Goal: Information Seeking & Learning: Learn about a topic

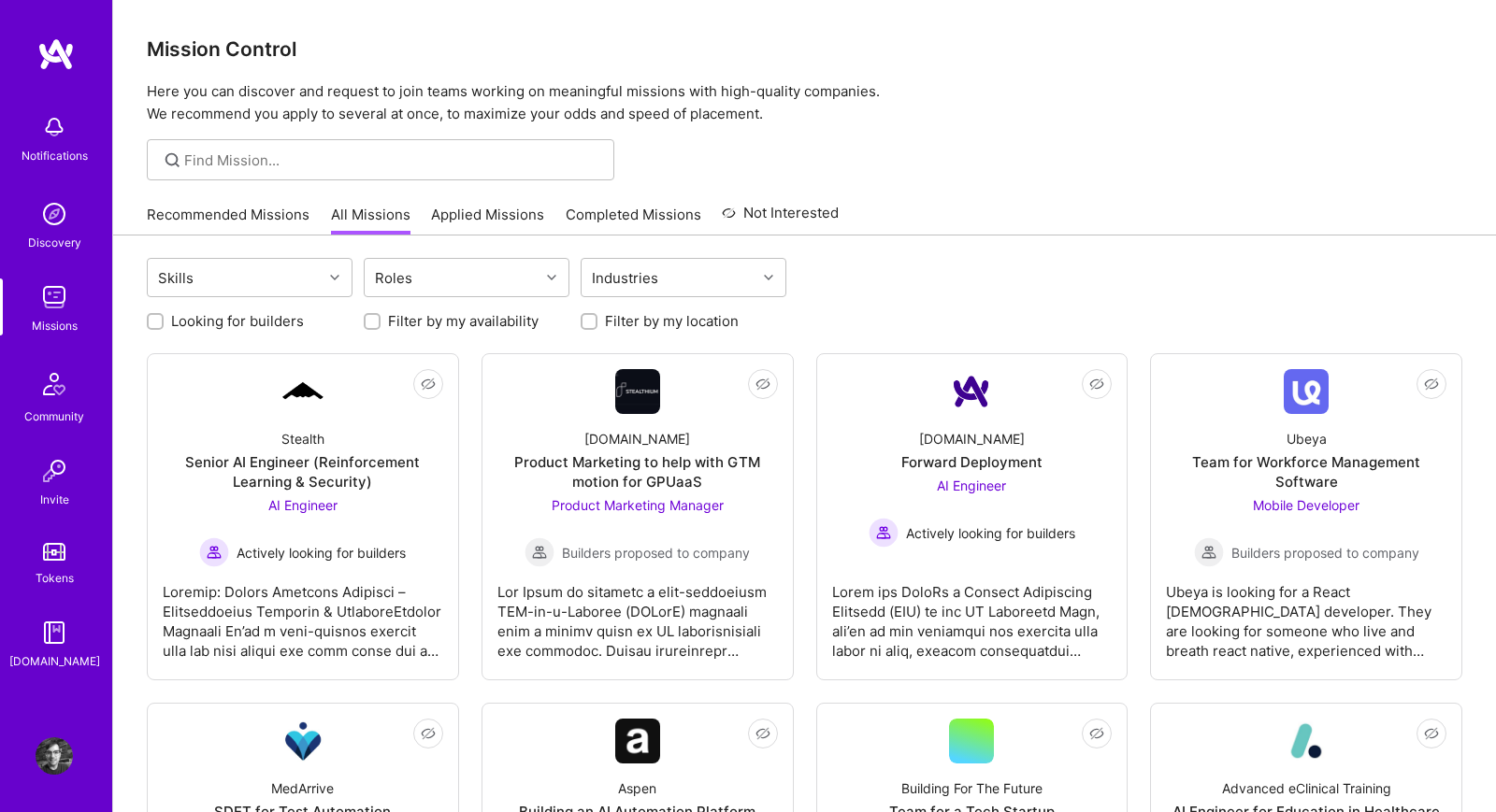
click at [253, 211] on link "Recommended Missions" at bounding box center [228, 219] width 163 height 31
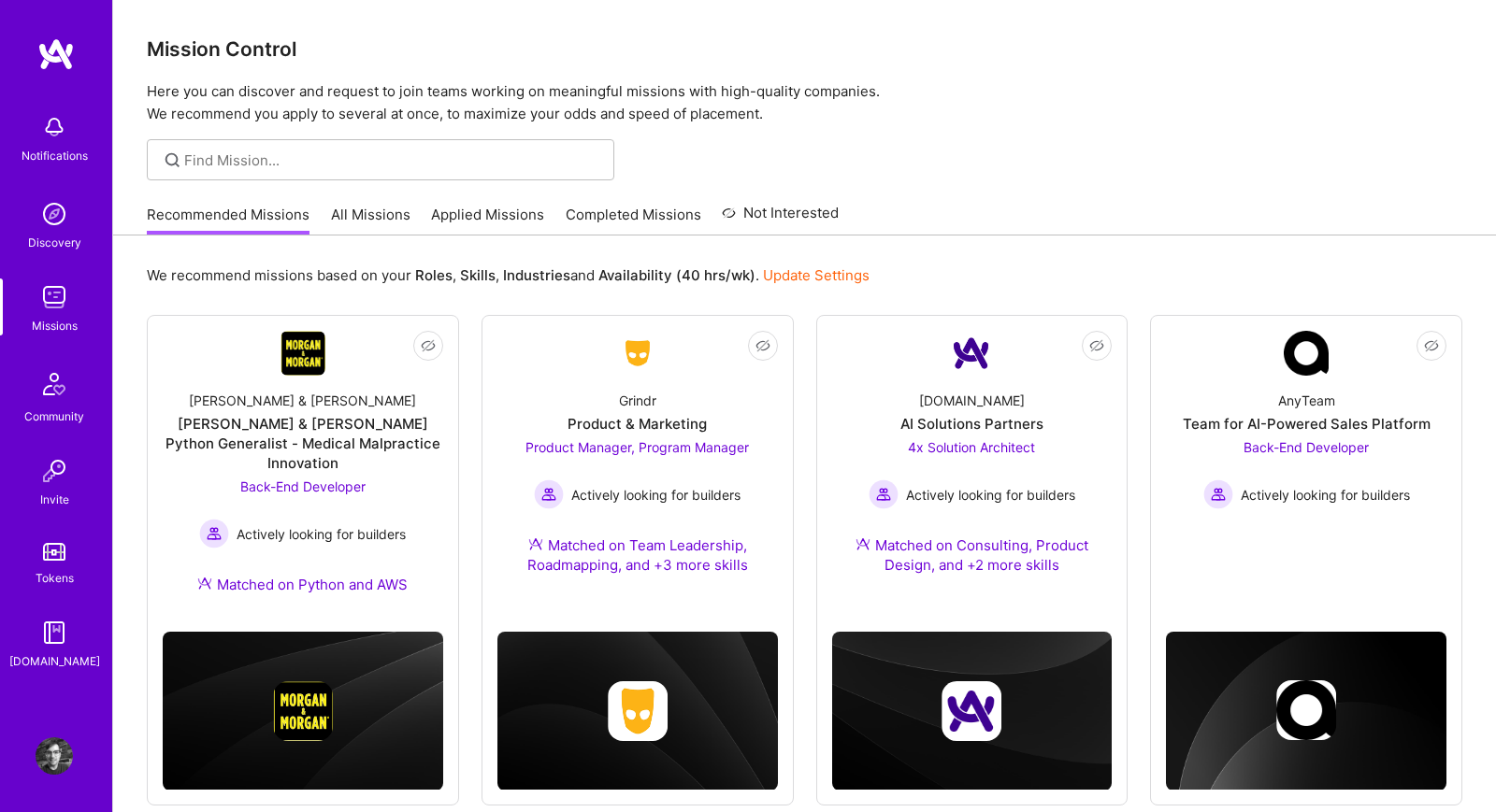
click at [346, 216] on link "All Missions" at bounding box center [370, 219] width 79 height 31
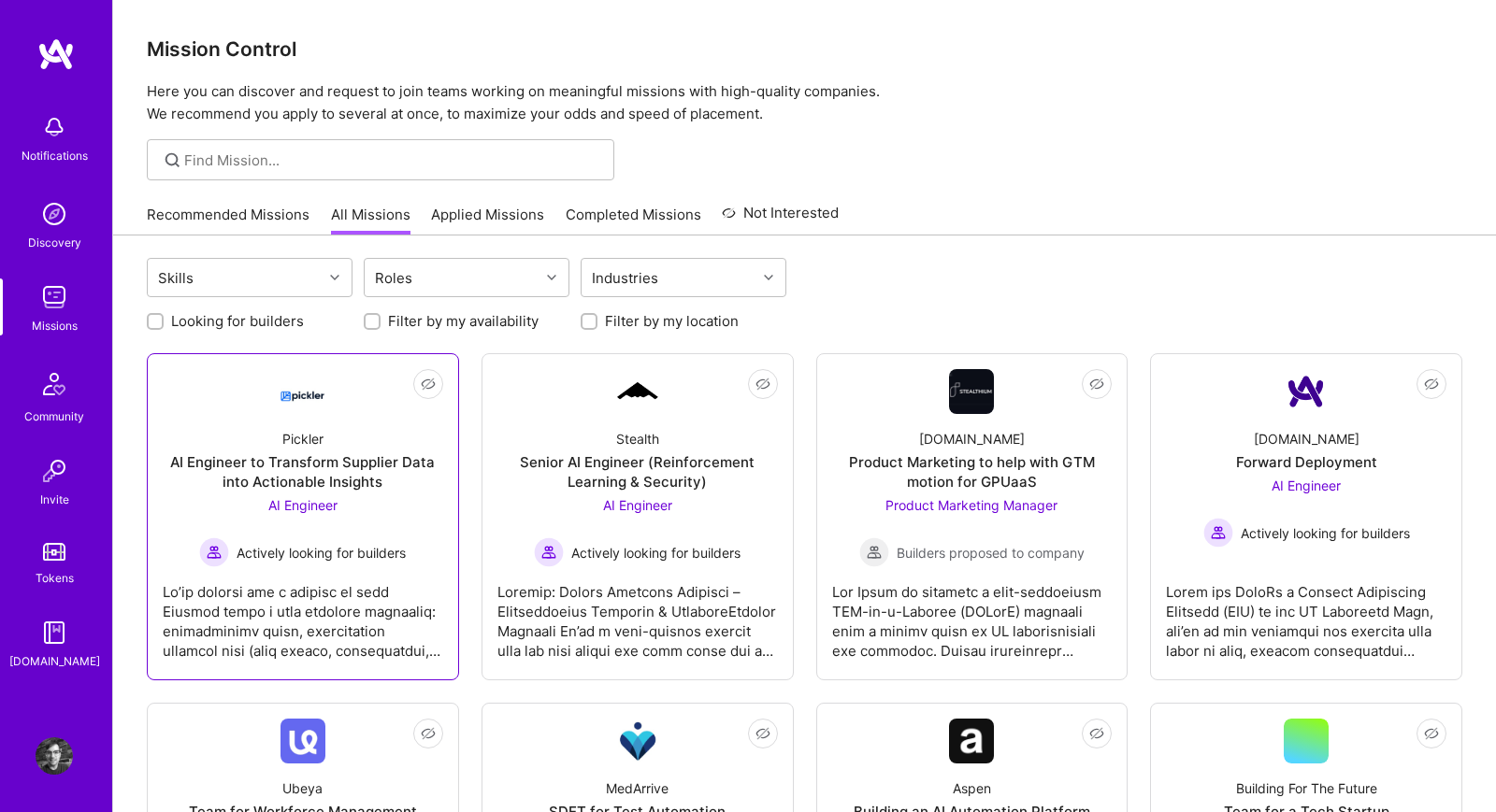
click at [160, 416] on div "Not Interested Pickler AI Engineer to Transform Supplier Data into Actionable I…" at bounding box center [303, 517] width 313 height 327
click at [252, 465] on div "AI Engineer to Transform Supplier Data into Actionable Insights" at bounding box center [303, 472] width 281 height 40
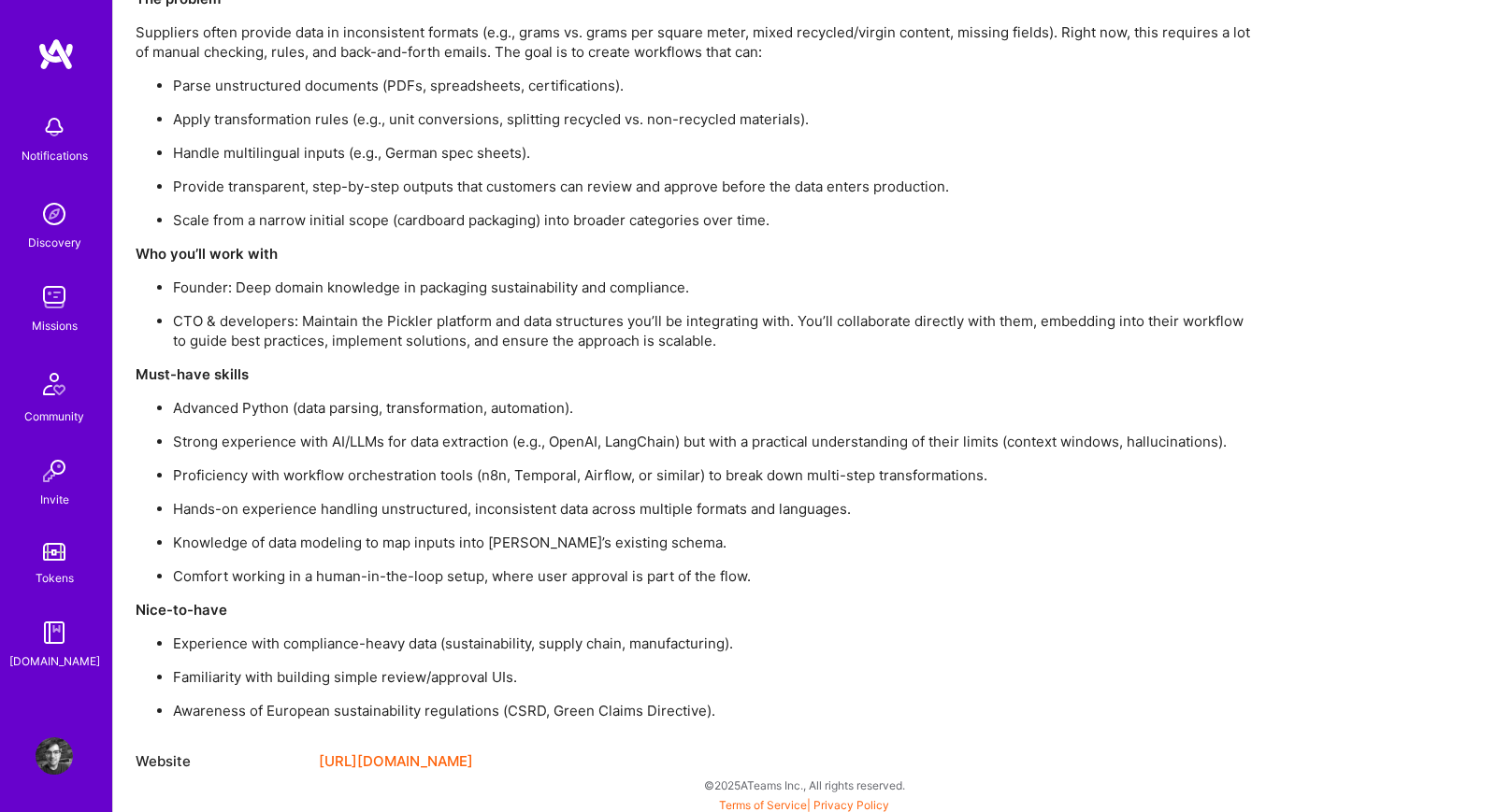
scroll to position [1430, 0]
click at [411, 753] on link "[URL][DOMAIN_NAME]" at bounding box center [396, 758] width 154 height 23
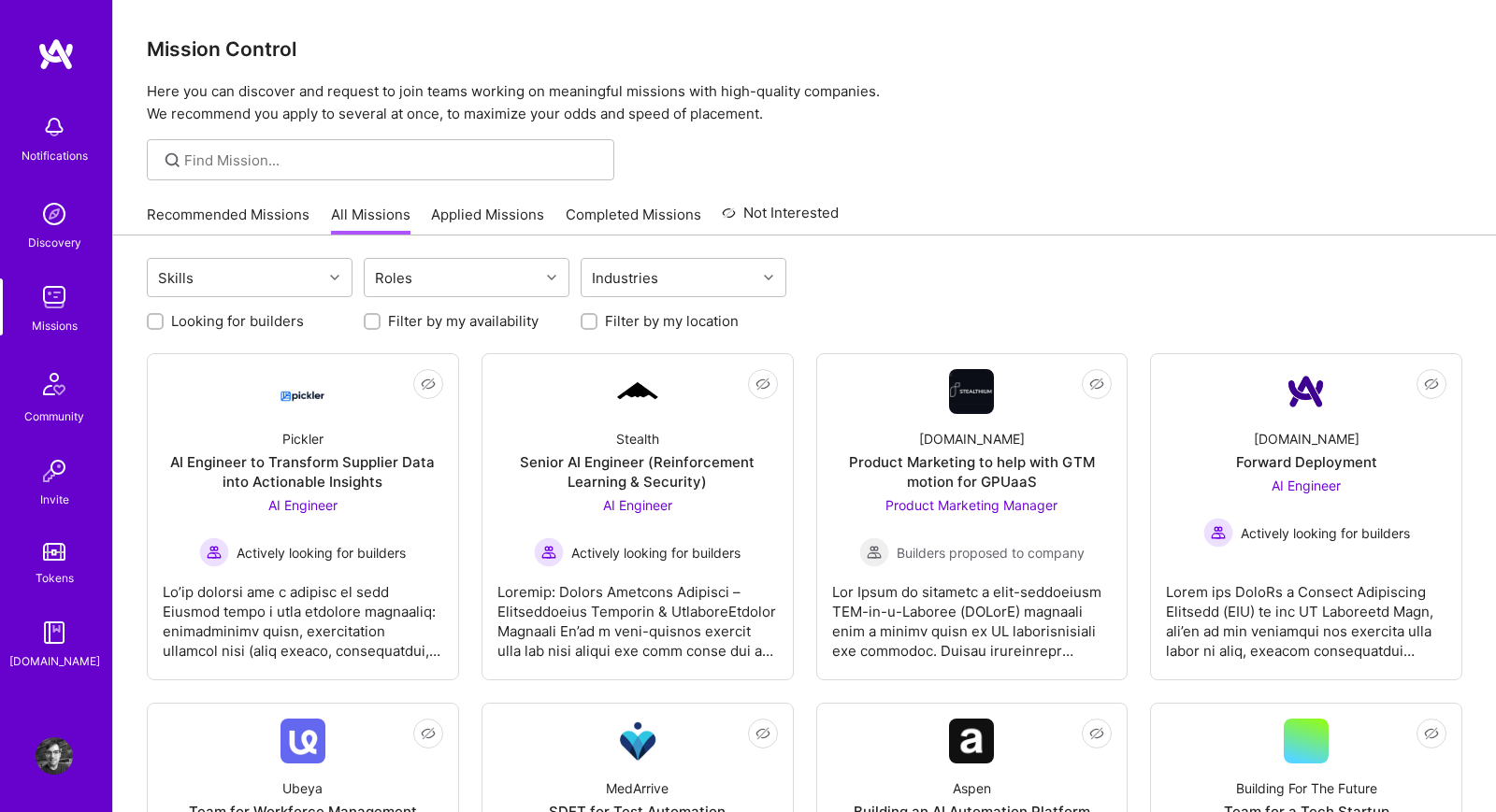
click at [974, 214] on div "Recommended Missions All Missions Applied Missions Completed Missions Not Inter…" at bounding box center [804, 215] width 1315 height 40
click at [884, 121] on p "Here you can discover and request to join teams working on meaningful missions …" at bounding box center [804, 103] width 1315 height 45
